Goal: Task Accomplishment & Management: Manage account settings

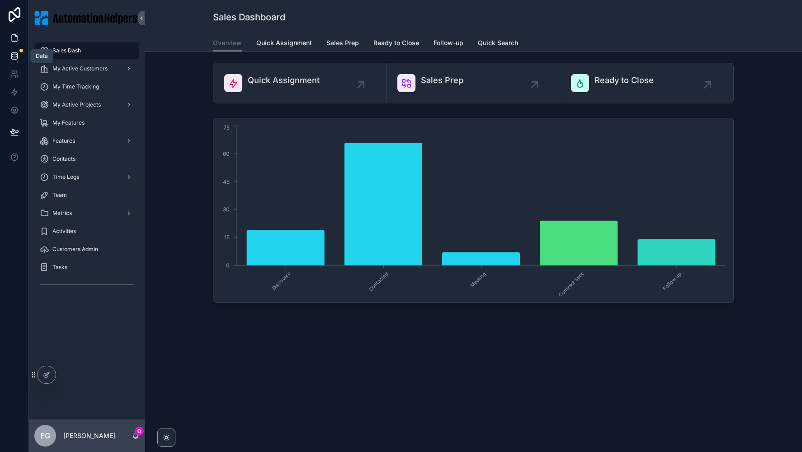
click at [23, 61] on link at bounding box center [14, 56] width 28 height 18
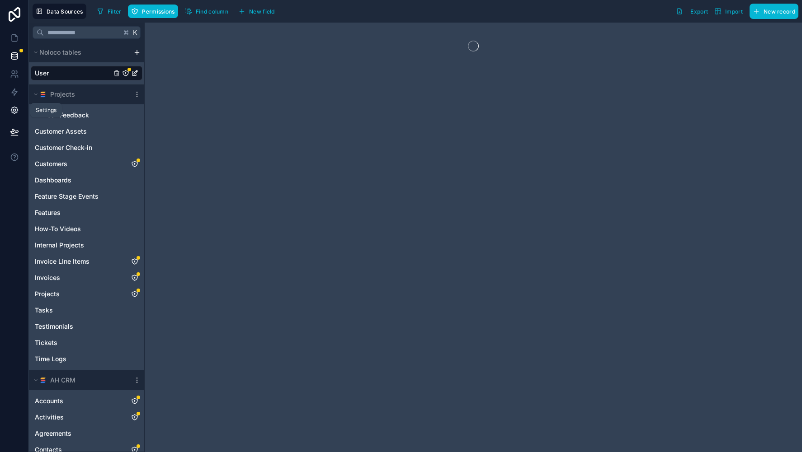
click at [14, 113] on icon at bounding box center [14, 110] width 7 height 7
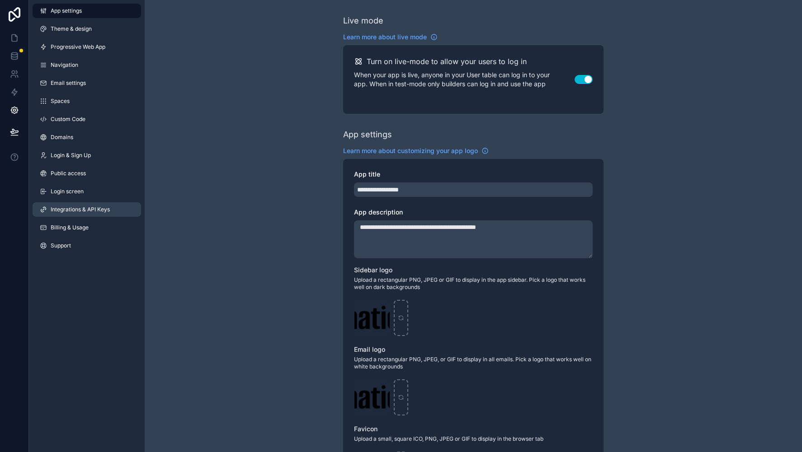
click at [89, 209] on span "Integrations & API Keys" at bounding box center [80, 209] width 59 height 7
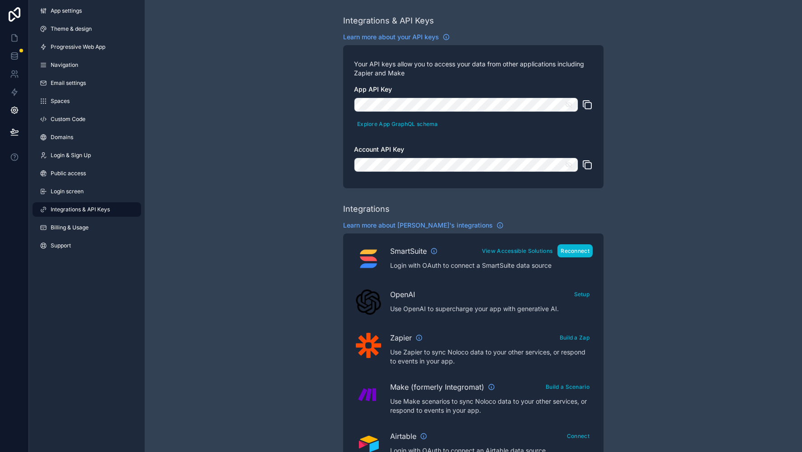
click at [576, 253] on button "Reconnect" at bounding box center [574, 251] width 35 height 13
